Goal: Task Accomplishment & Management: Use online tool/utility

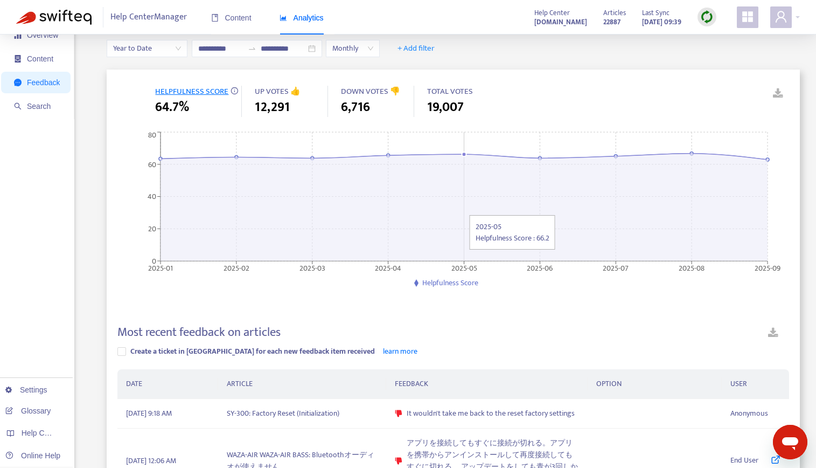
scroll to position [54, 0]
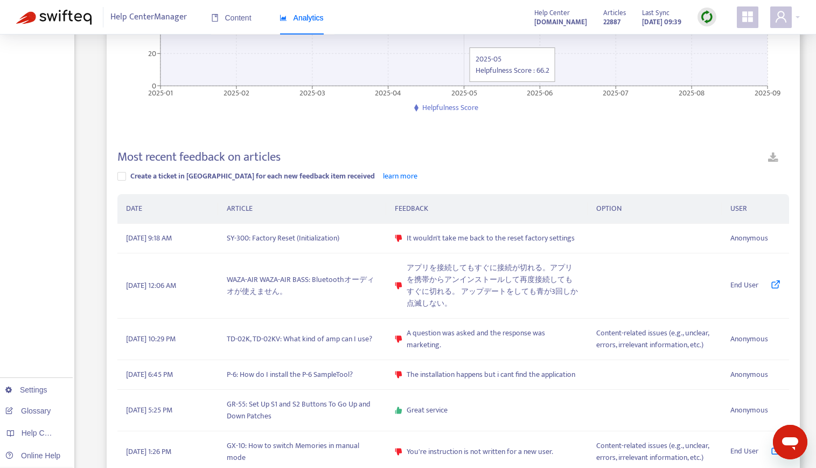
scroll to position [215, 0]
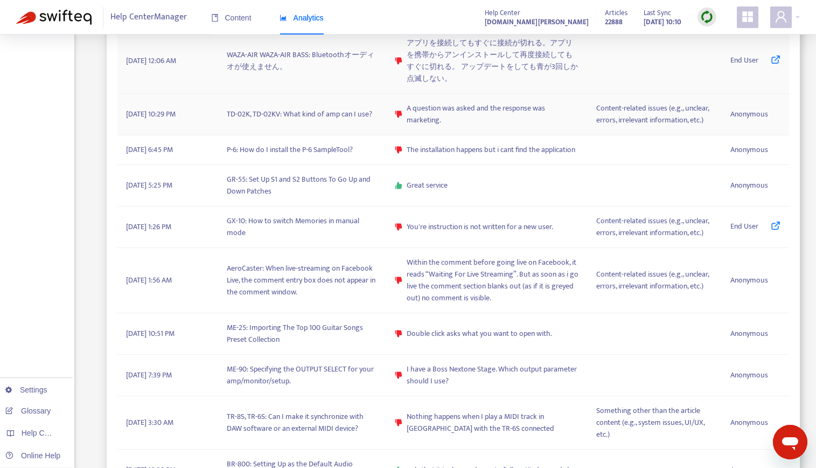
scroll to position [431, 0]
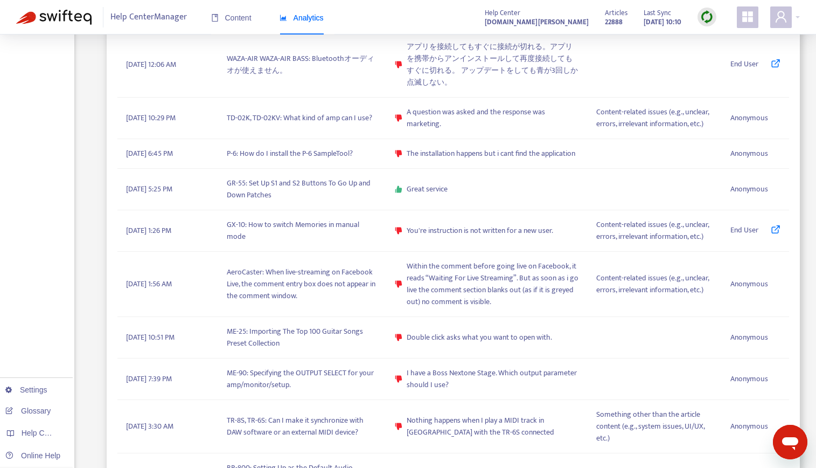
click at [423, 19] on div "Help Center Manager Content Analytics Help Center support.roland.com Articles 2…" at bounding box center [408, 17] width 816 height 34
